Goal: Task Accomplishment & Management: Complete application form

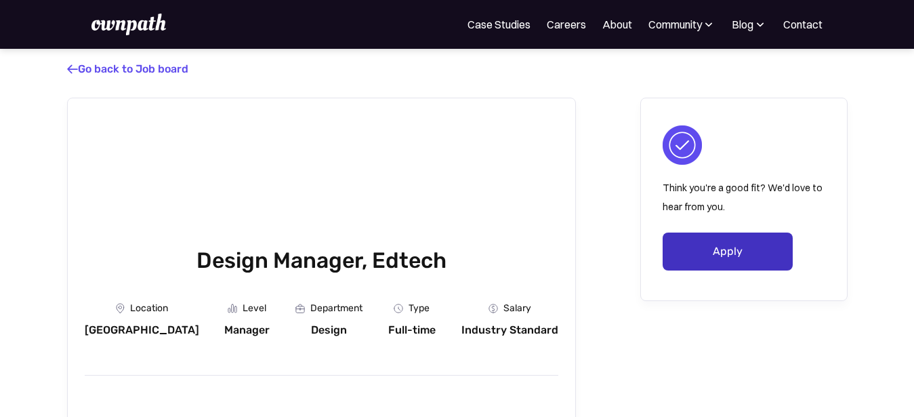
click at [727, 246] on link "Apply" at bounding box center [728, 251] width 130 height 38
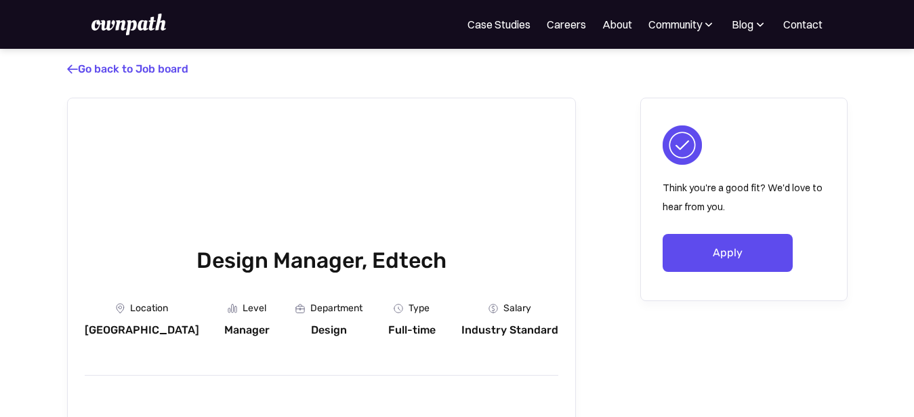
click at [125, 26] on img at bounding box center [128, 25] width 75 height 22
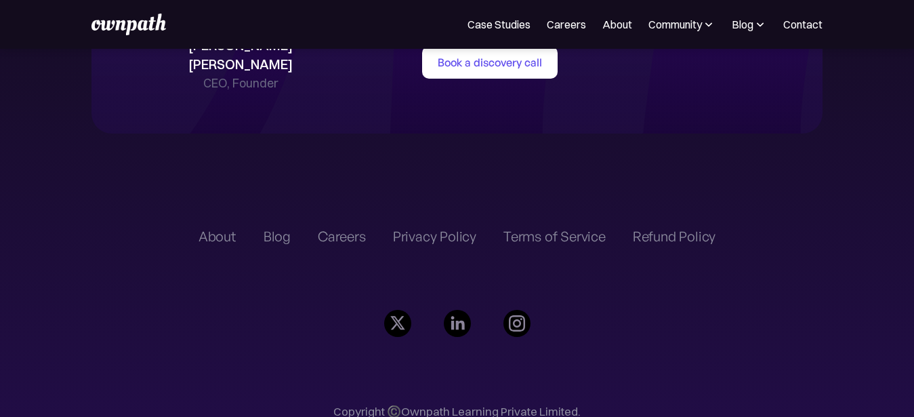
scroll to position [3162, 0]
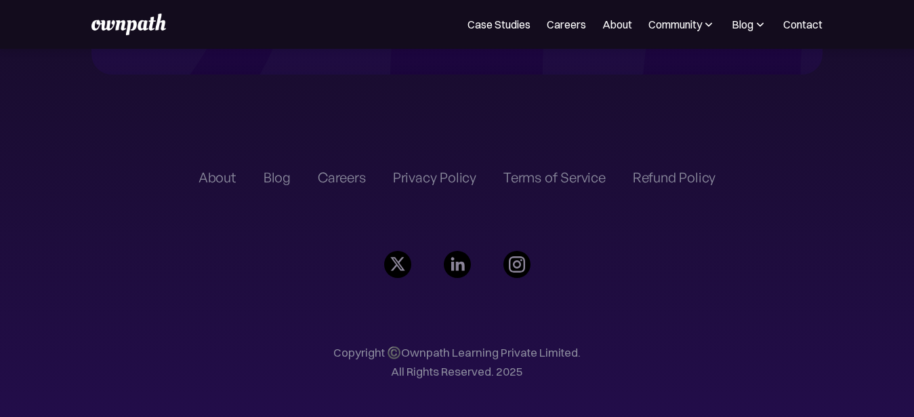
click at [396, 251] on img at bounding box center [397, 264] width 27 height 27
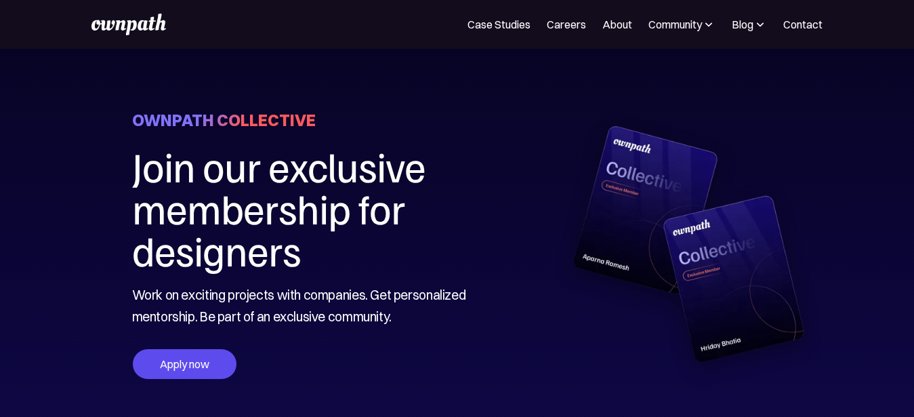
click at [188, 369] on div "Apply now" at bounding box center [185, 364] width 104 height 30
